Goal: Transaction & Acquisition: Purchase product/service

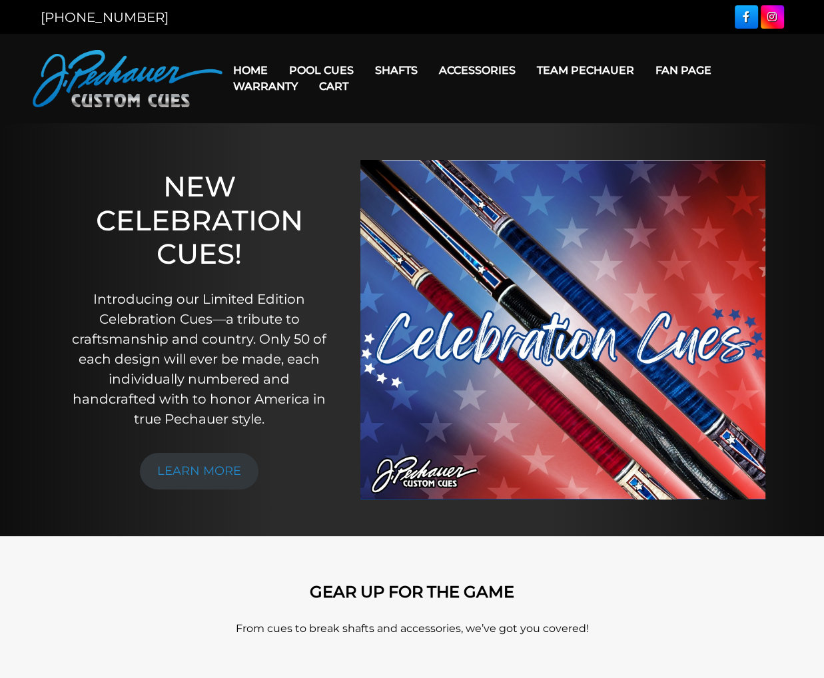
click at [335, 69] on link "Cart" at bounding box center [334, 86] width 51 height 34
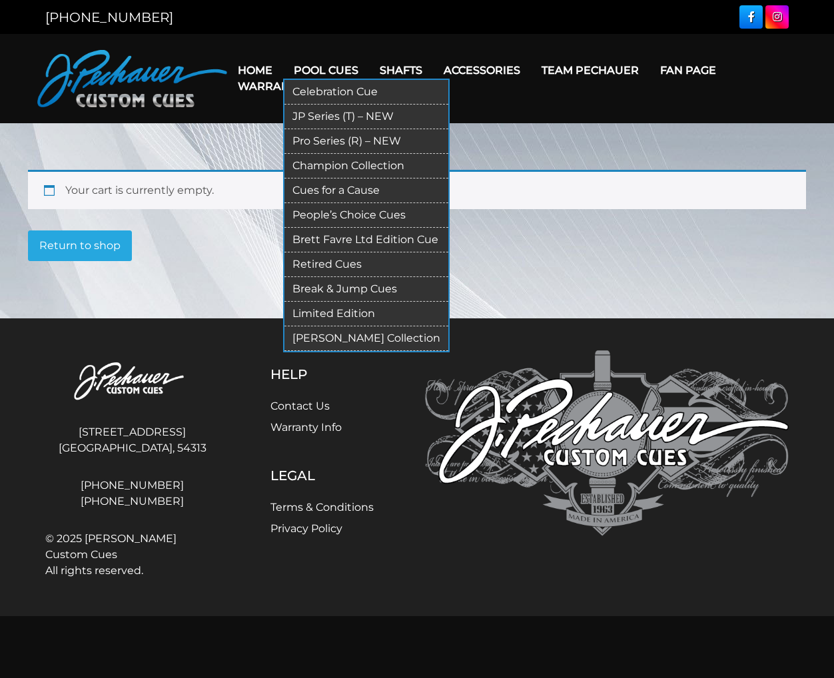
click at [310, 113] on link "JP Series (T) – NEW" at bounding box center [367, 117] width 164 height 25
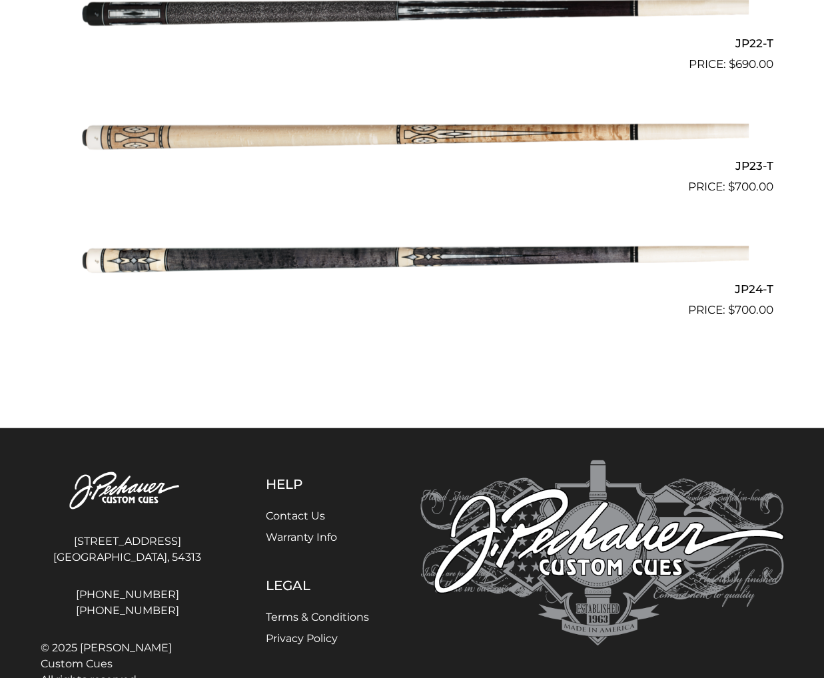
scroll to position [3047, 0]
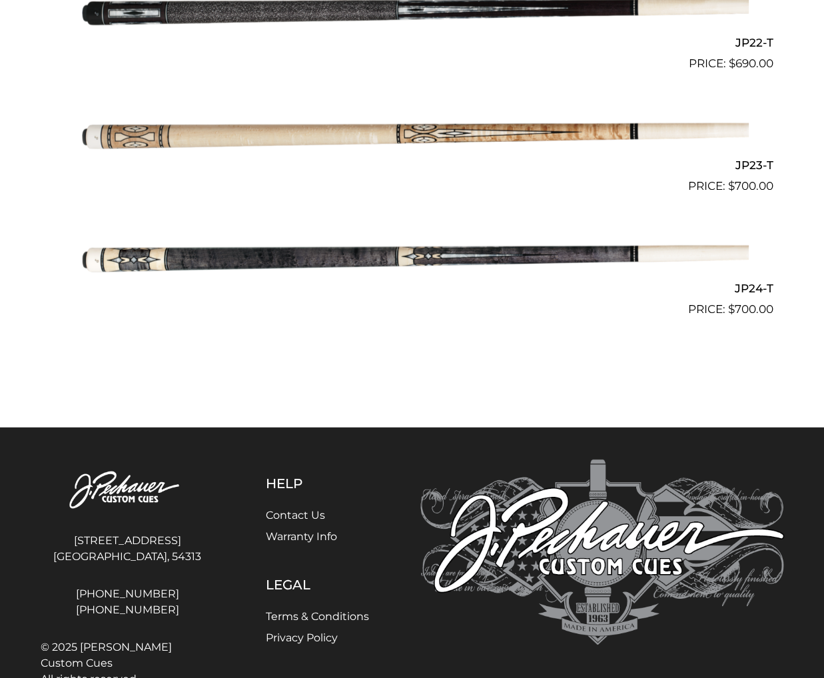
click at [313, 259] on img at bounding box center [412, 257] width 673 height 112
click at [386, 251] on img at bounding box center [412, 257] width 673 height 112
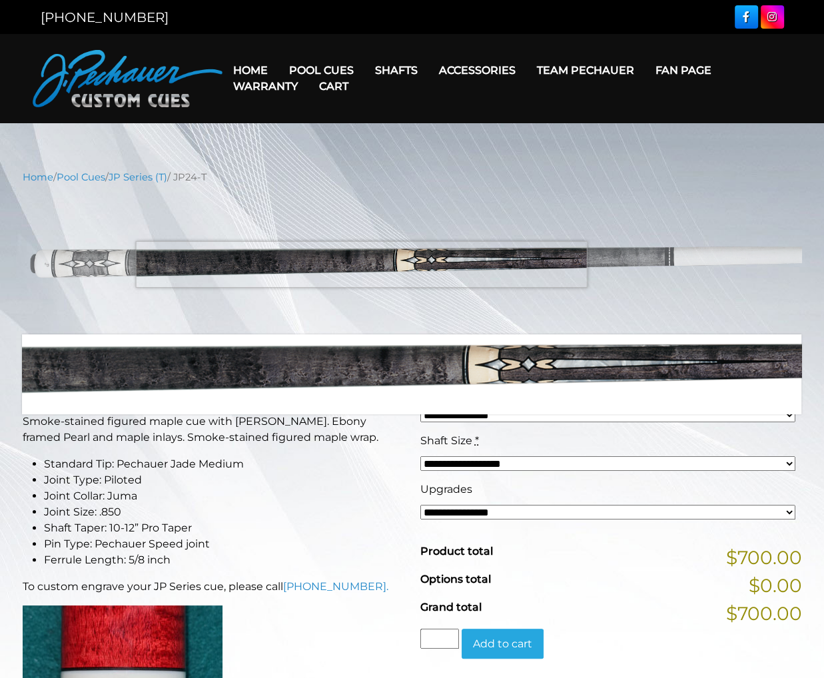
click at [361, 265] on img at bounding box center [413, 260] width 780 height 130
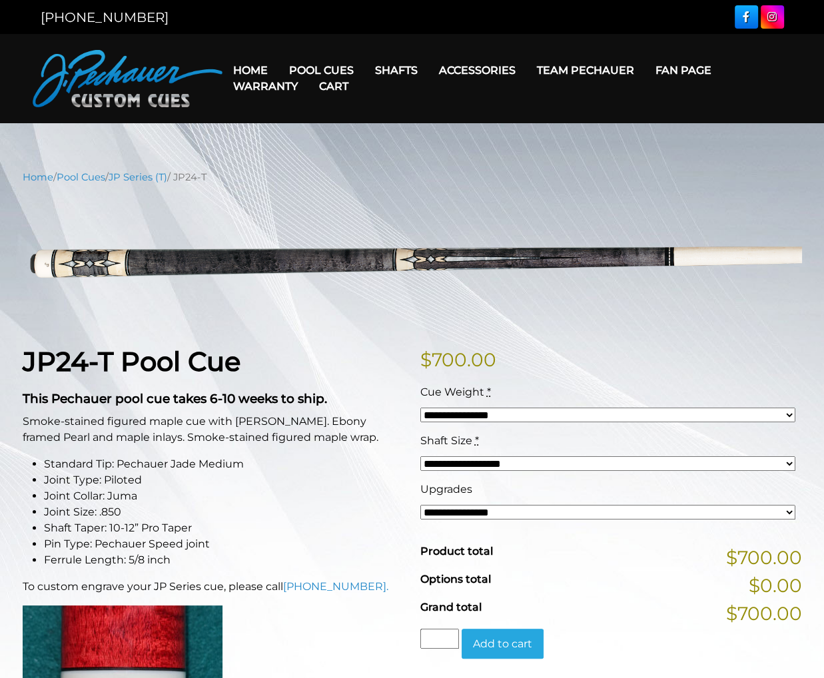
click at [330, 390] on h2 "This Pechauer pool cue takes 6-10 weeks to ship." at bounding box center [214, 395] width 382 height 25
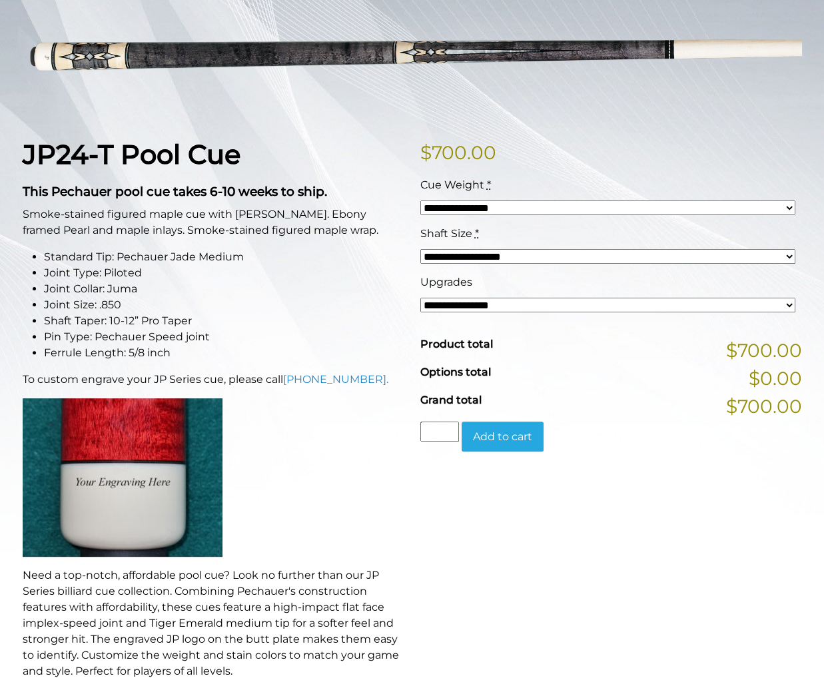
scroll to position [219, 0]
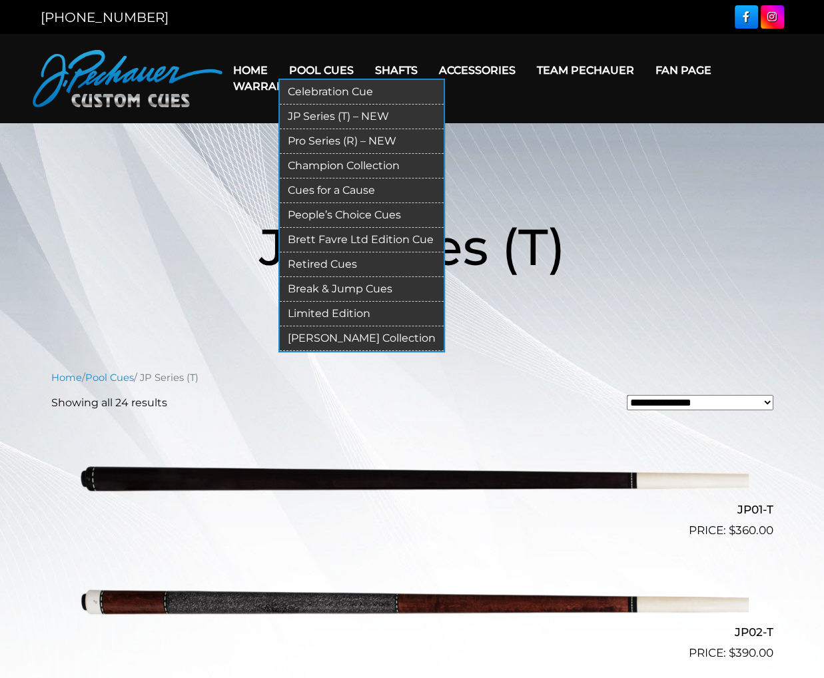
click at [354, 139] on link "Pro Series (R) – NEW" at bounding box center [362, 141] width 164 height 25
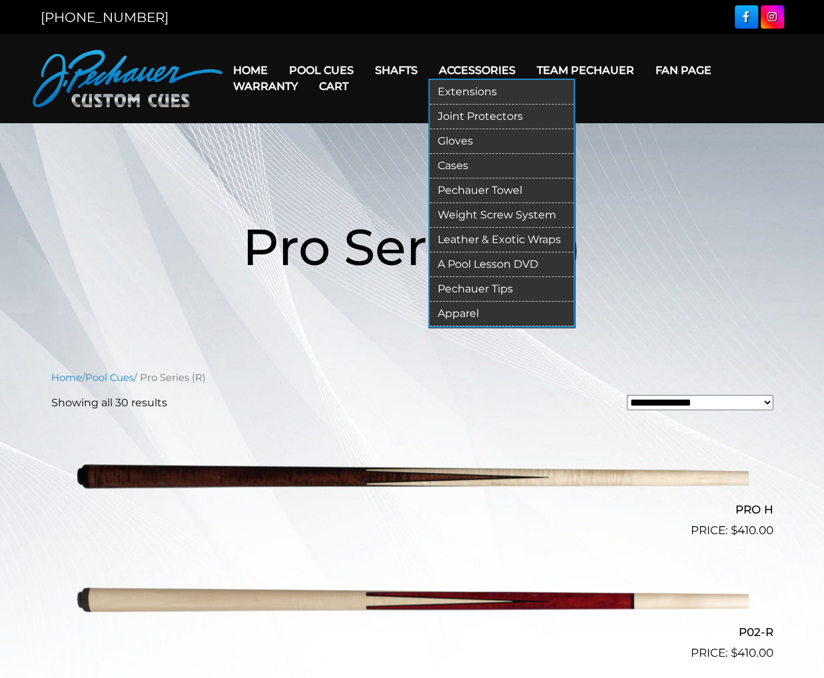
click at [468, 93] on link "Extensions" at bounding box center [502, 92] width 144 height 25
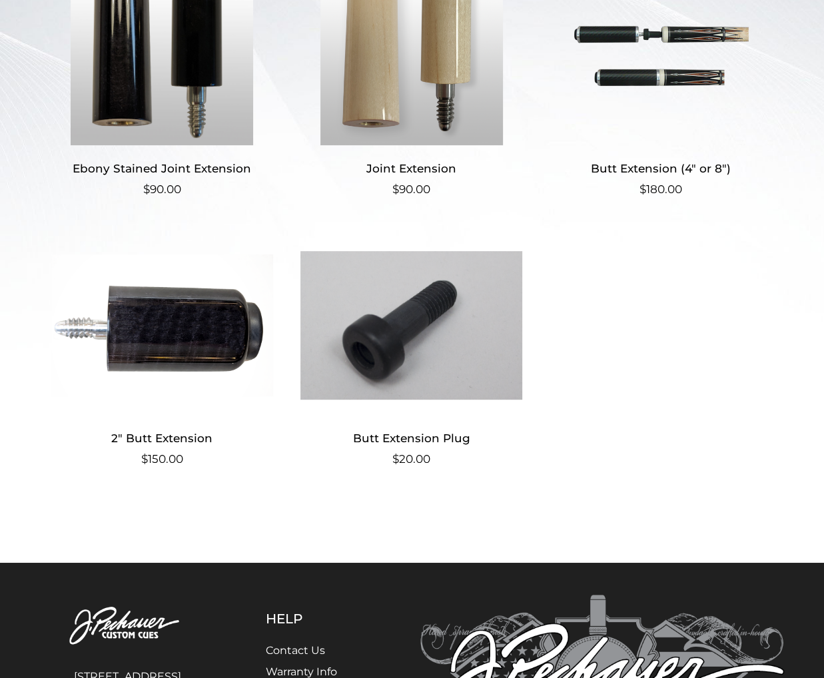
scroll to position [413, 0]
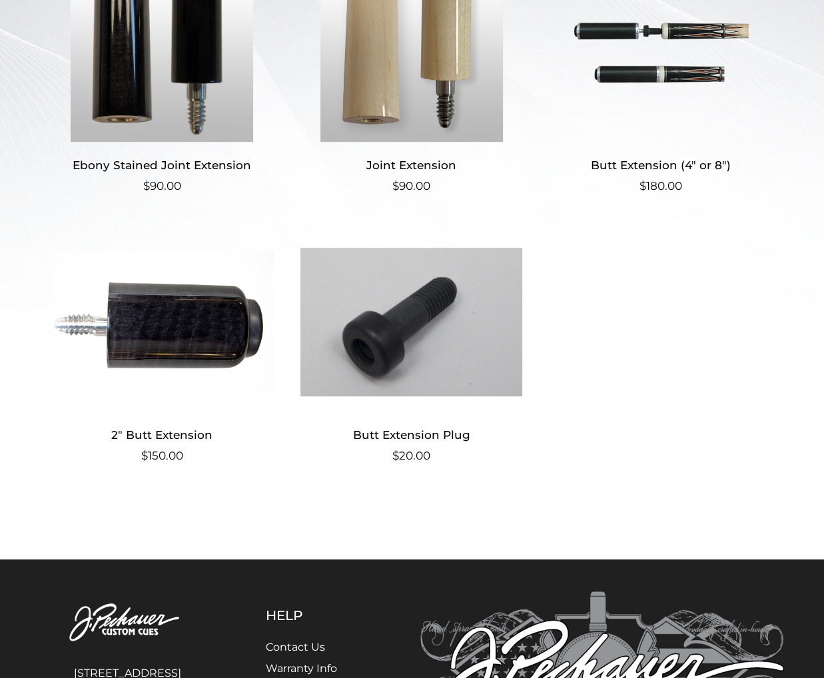
click at [185, 343] on img at bounding box center [162, 322] width 222 height 180
click at [151, 349] on img at bounding box center [162, 322] width 222 height 180
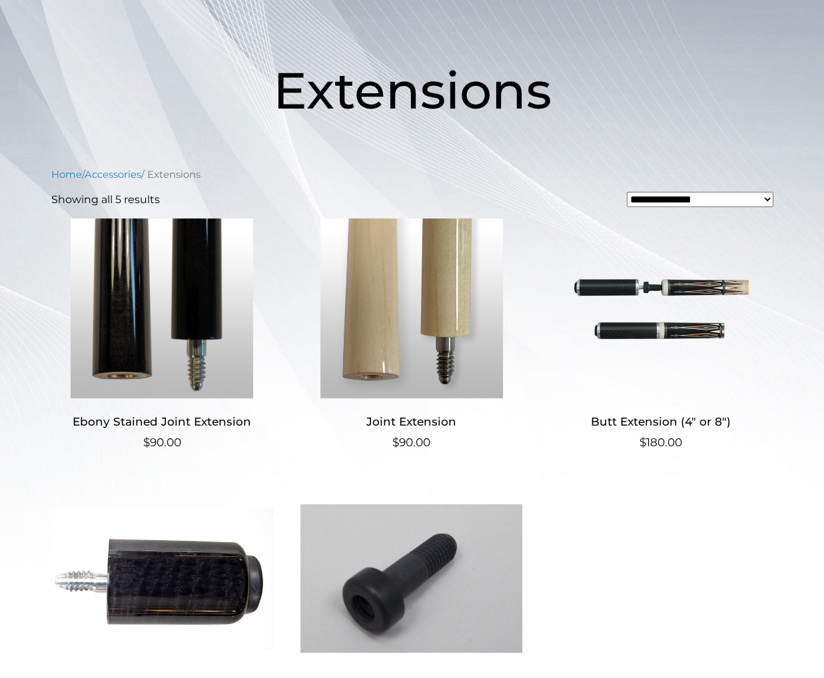
scroll to position [147, 0]
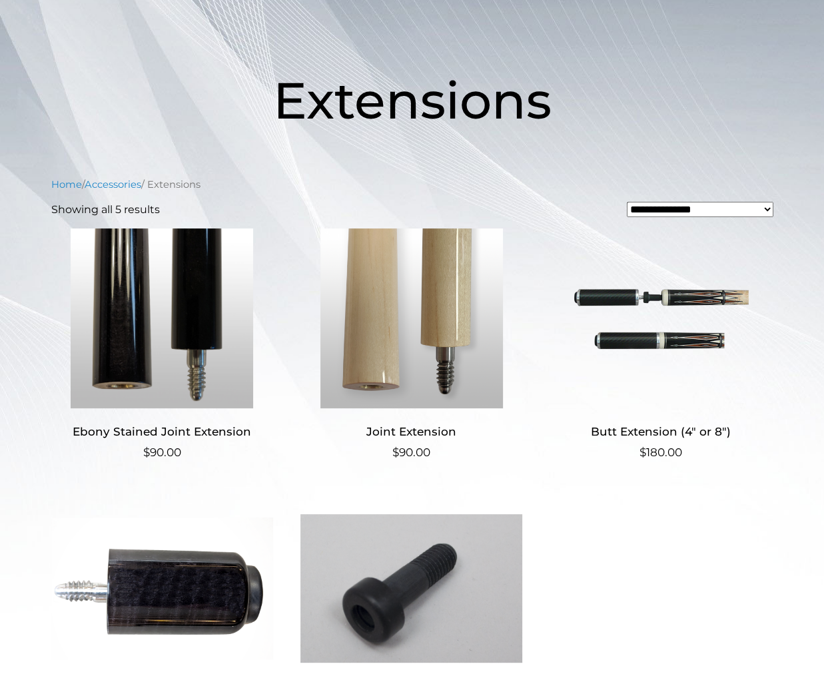
click at [672, 368] on img at bounding box center [661, 319] width 222 height 180
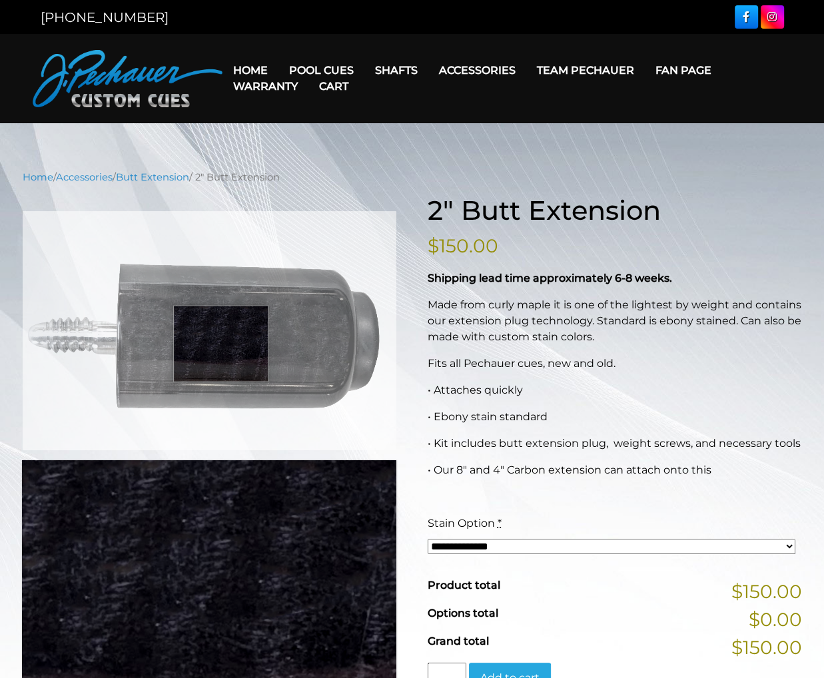
click at [221, 344] on img at bounding box center [210, 330] width 374 height 239
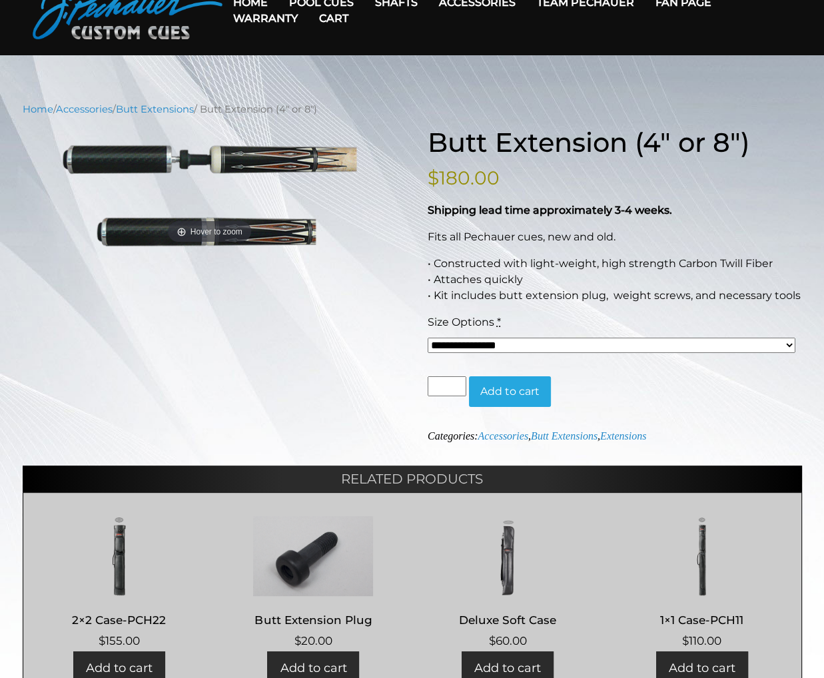
scroll to position [69, 0]
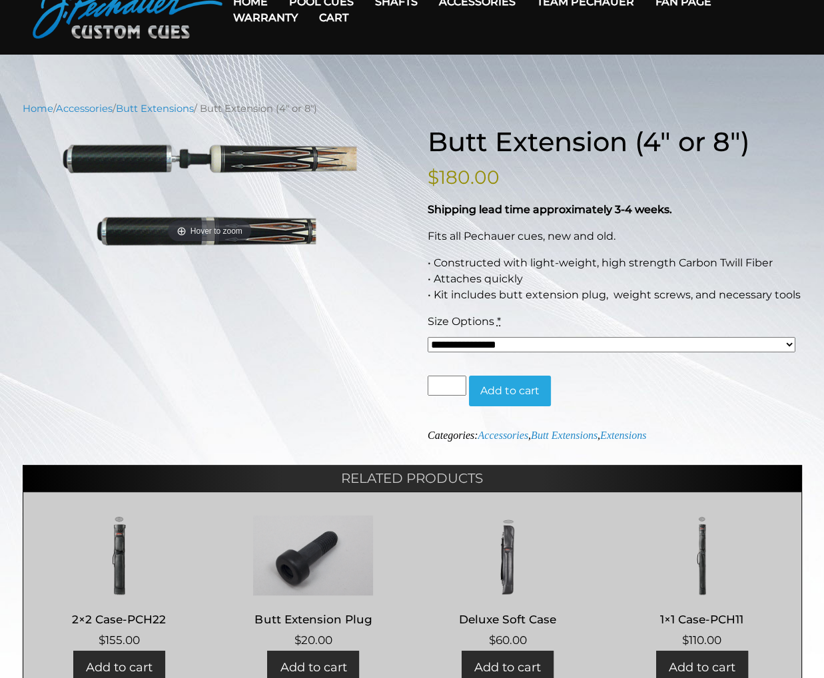
click at [481, 340] on select "**********" at bounding box center [612, 344] width 368 height 15
click at [281, 349] on div "**********" at bounding box center [413, 417] width 780 height 583
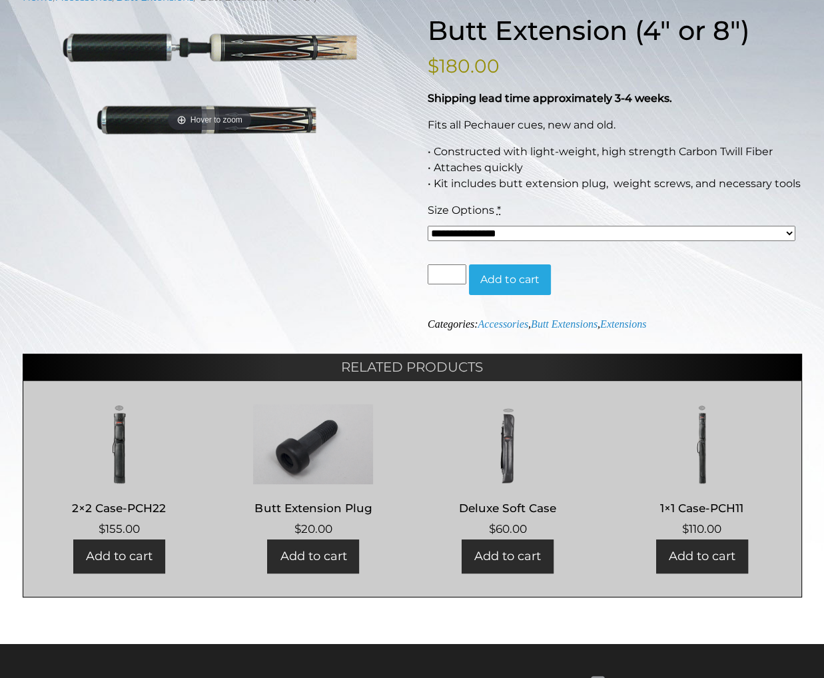
scroll to position [204, 0]
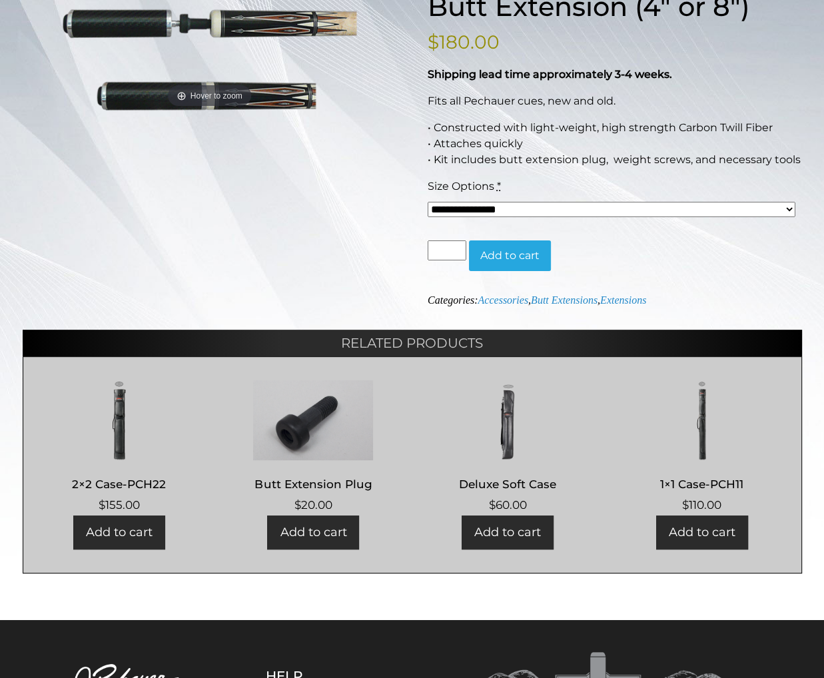
click at [458, 214] on select "**********" at bounding box center [612, 209] width 368 height 15
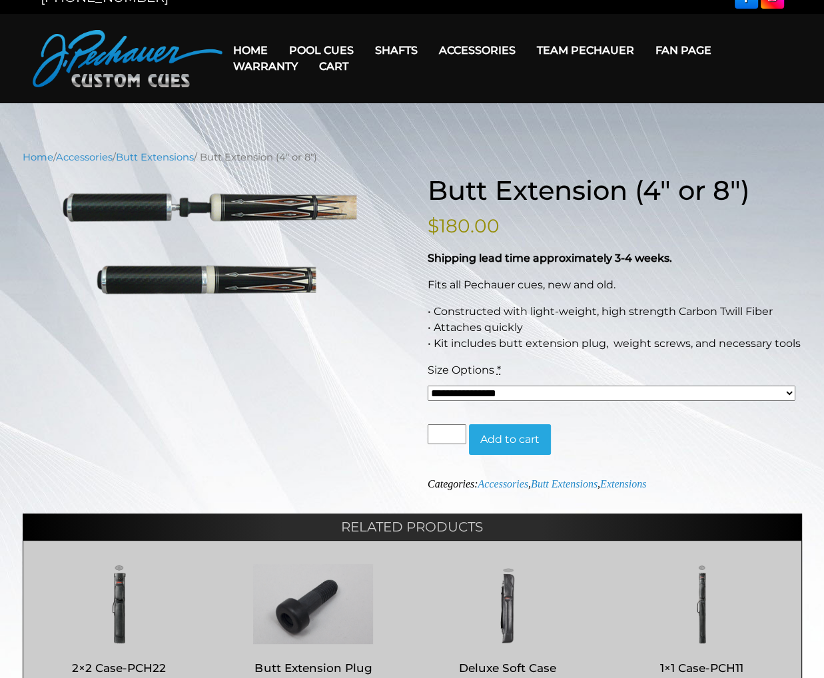
scroll to position [0, 0]
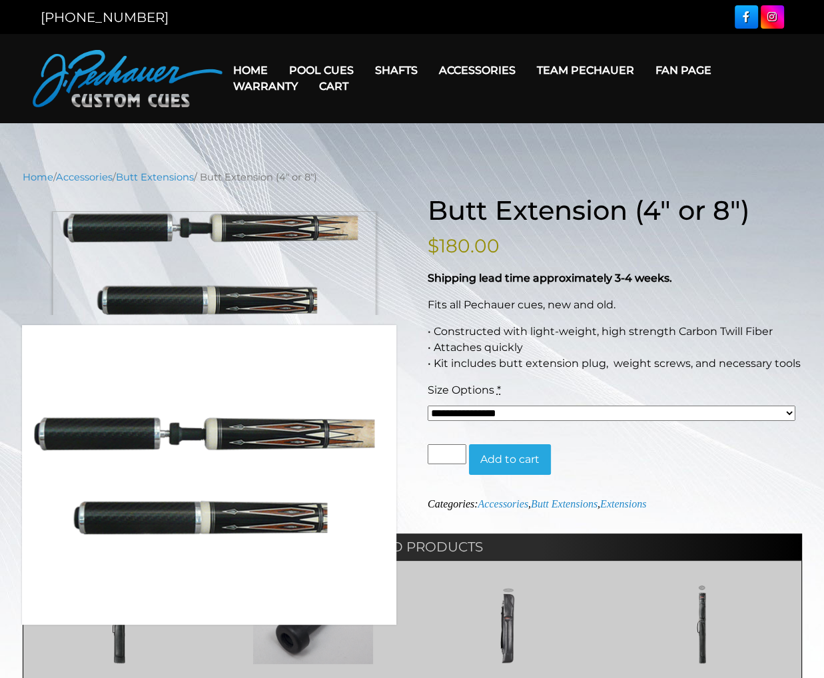
click at [214, 245] on img at bounding box center [210, 263] width 374 height 104
